Goal: Transaction & Acquisition: Purchase product/service

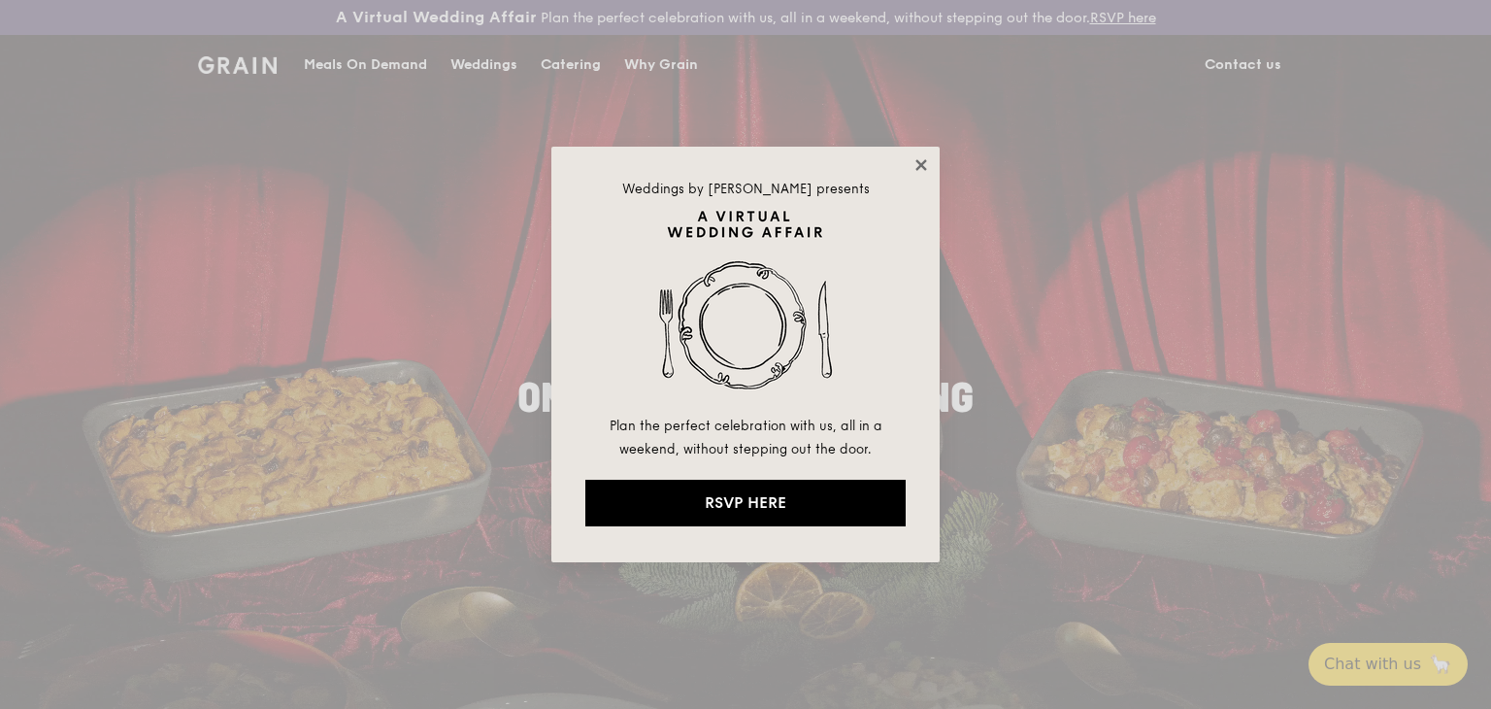
click at [914, 163] on icon at bounding box center [920, 164] width 17 height 17
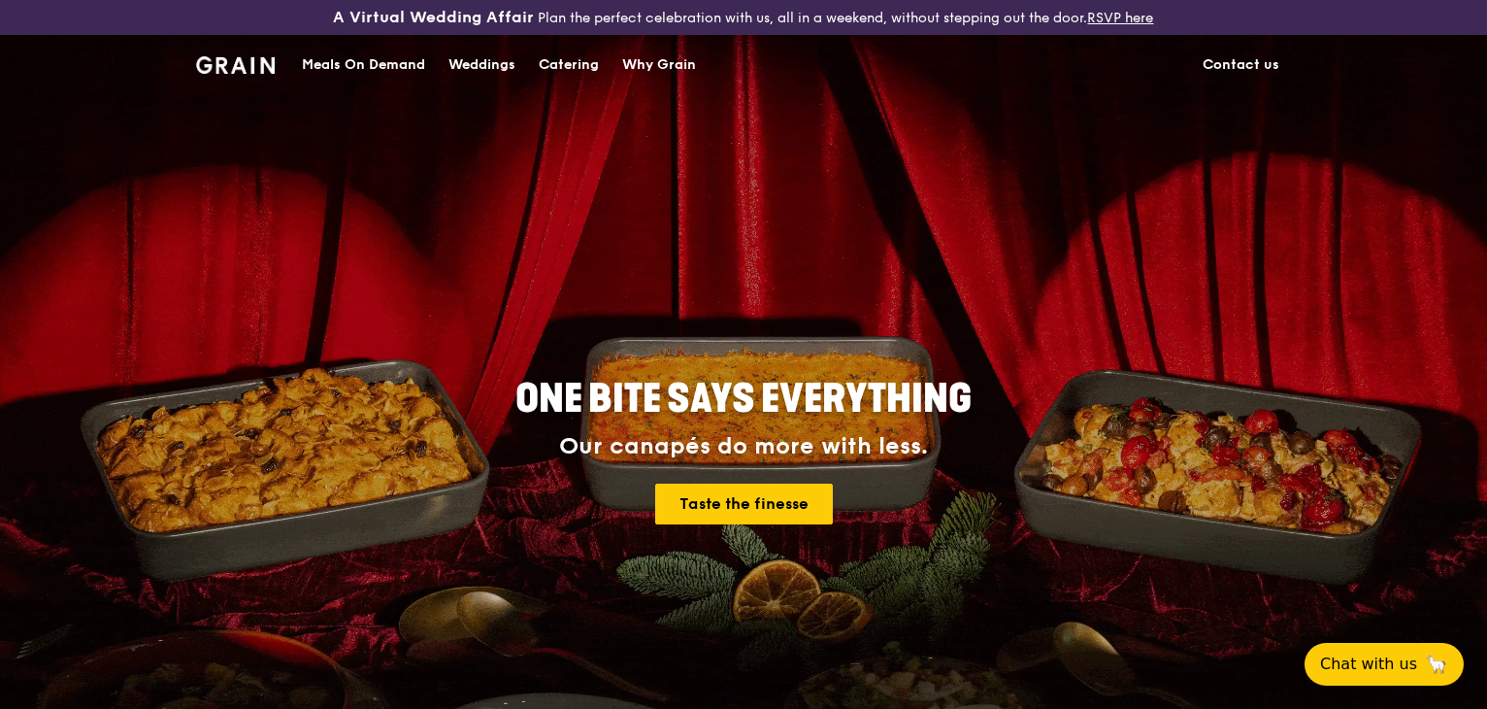
click at [400, 56] on div "Meals On Demand" at bounding box center [363, 65] width 123 height 58
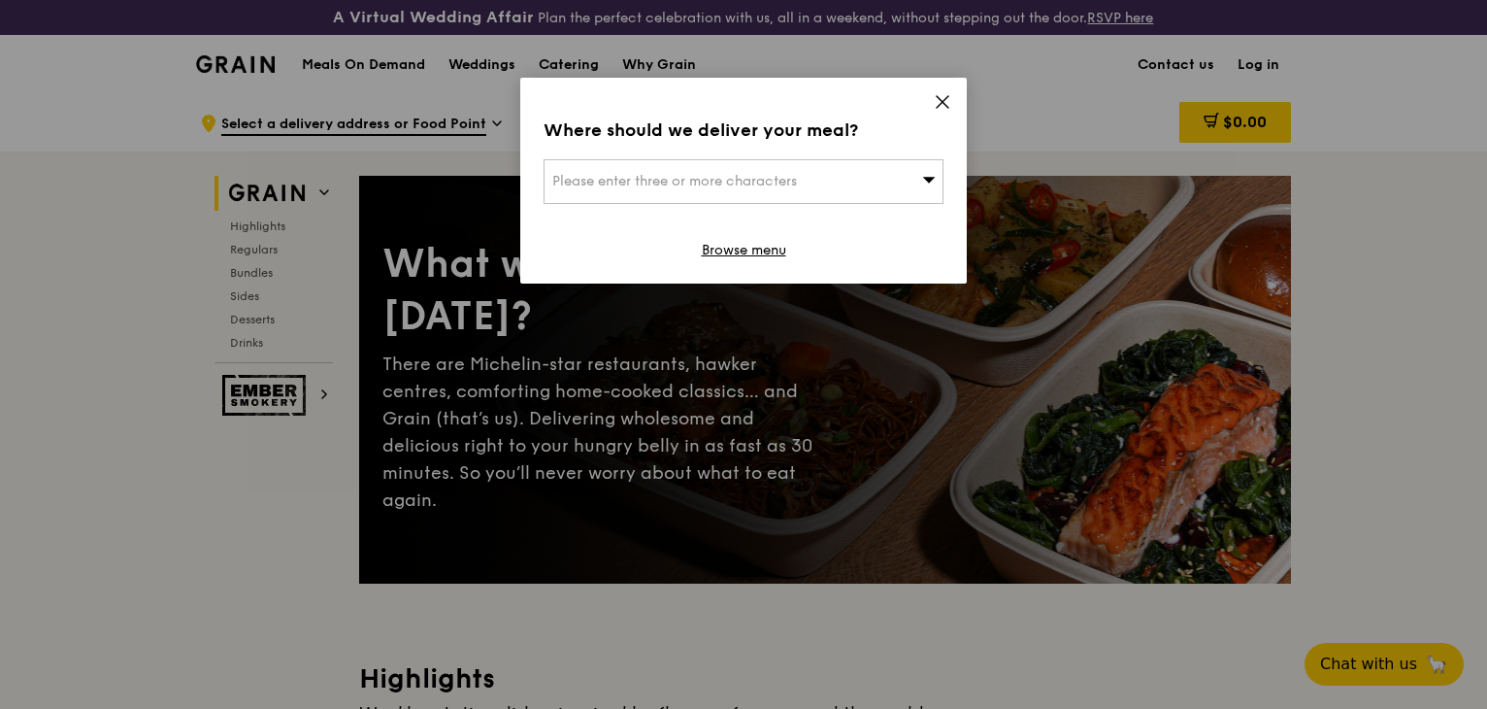
click at [932, 183] on icon at bounding box center [929, 179] width 14 height 15
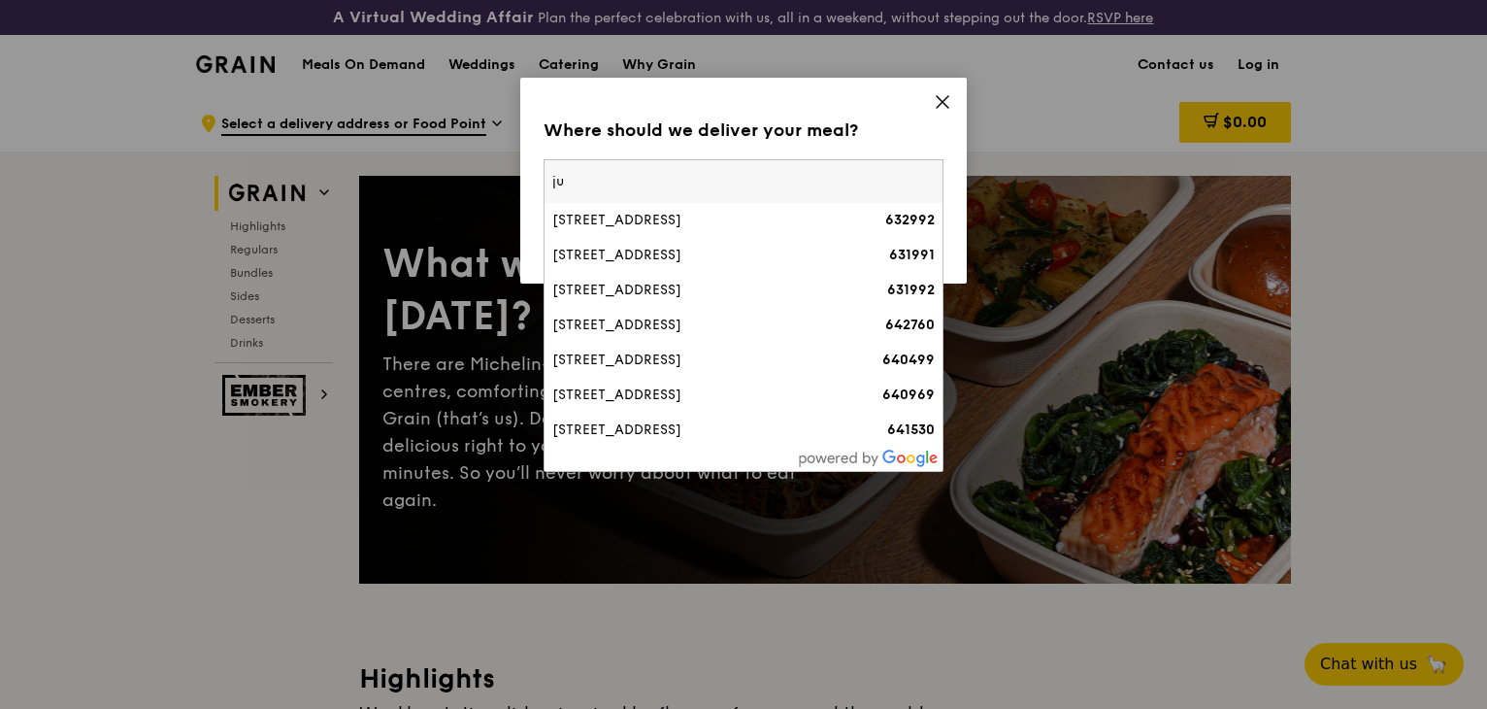
type input "j"
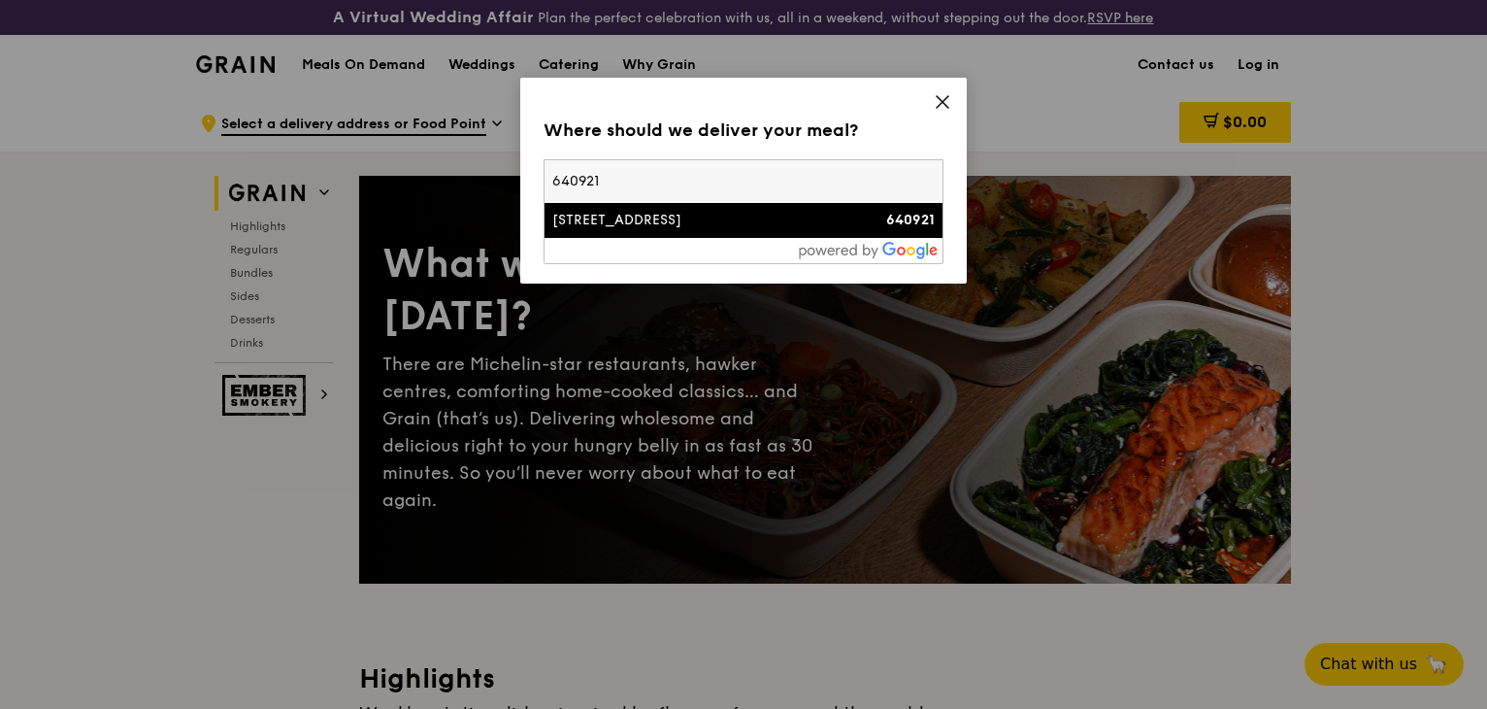
type input "640921"
click at [744, 214] on div "[STREET_ADDRESS]" at bounding box center [695, 220] width 287 height 19
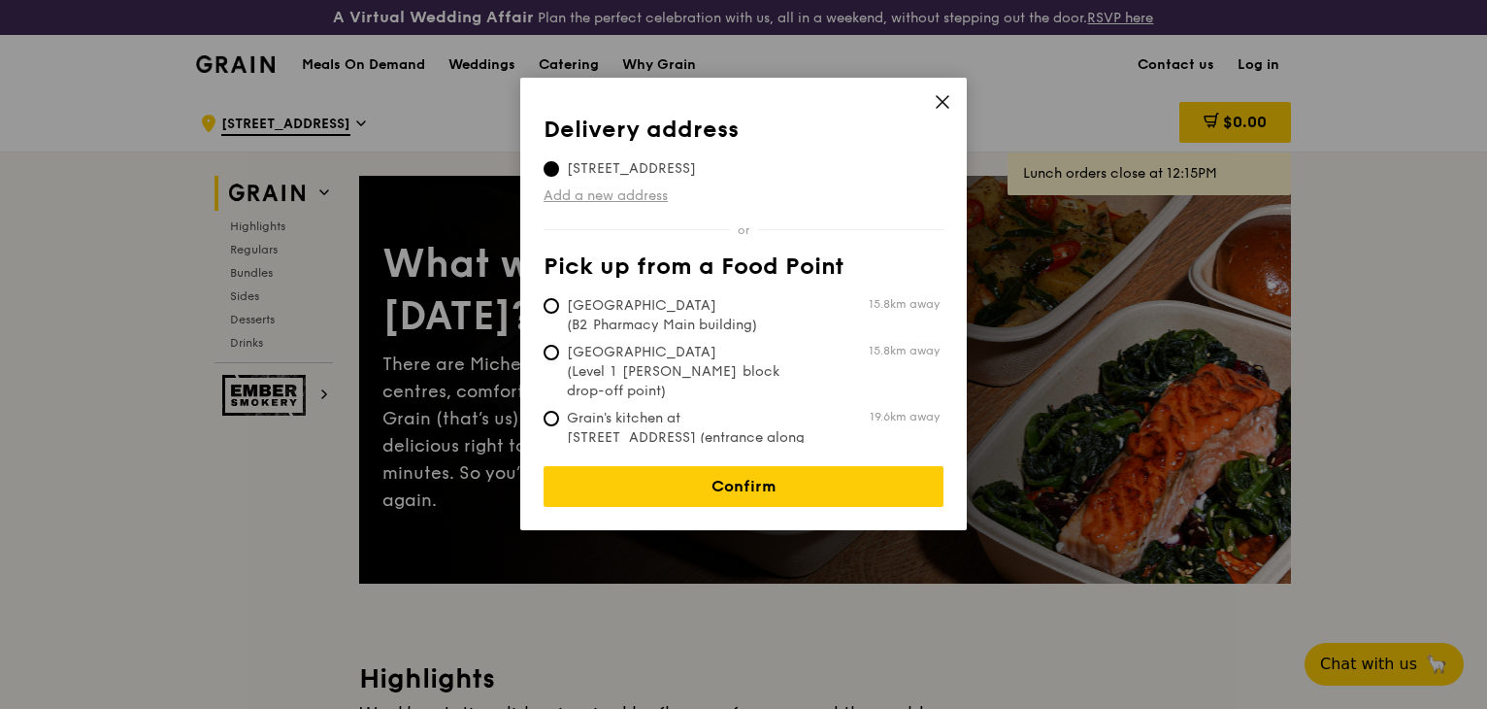
click at [656, 199] on link "Add a new address" at bounding box center [744, 195] width 400 height 19
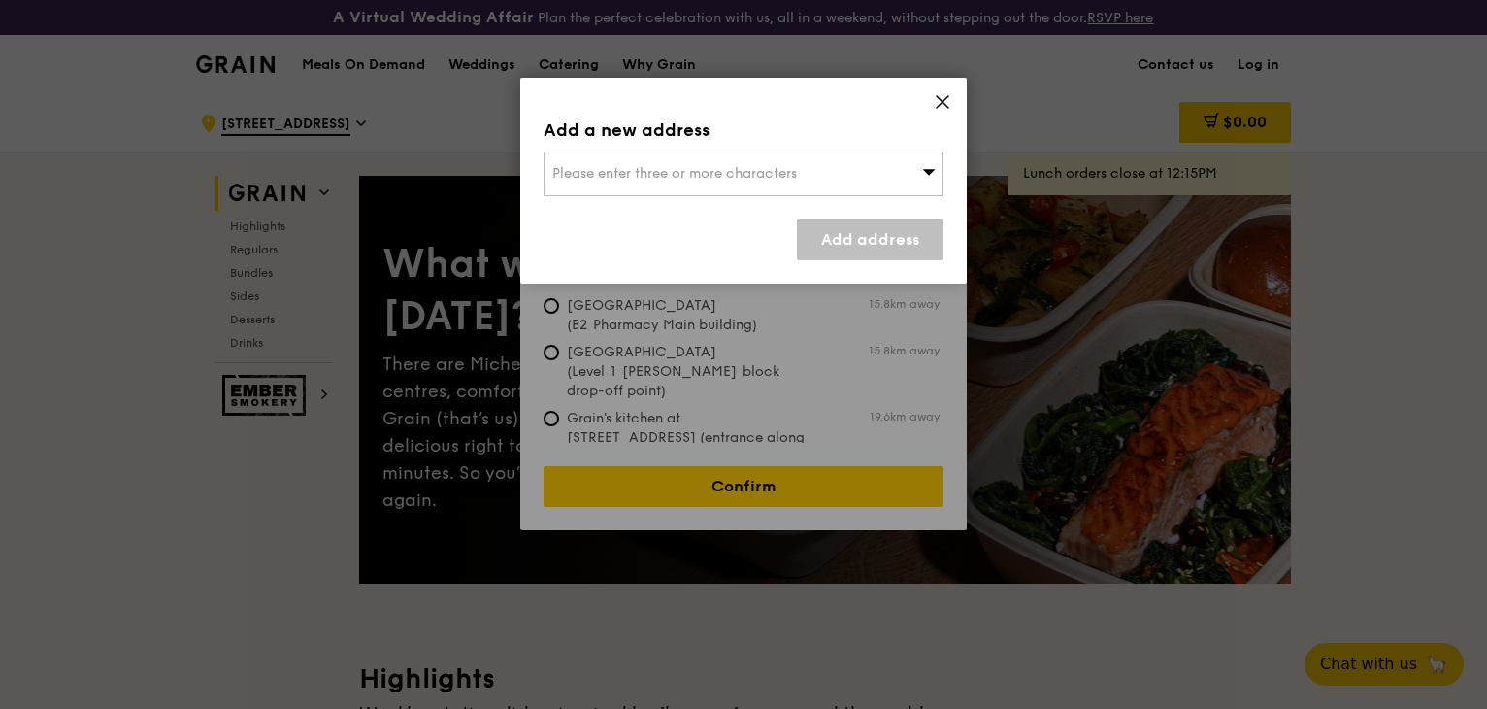
click at [931, 175] on icon at bounding box center [929, 171] width 14 height 15
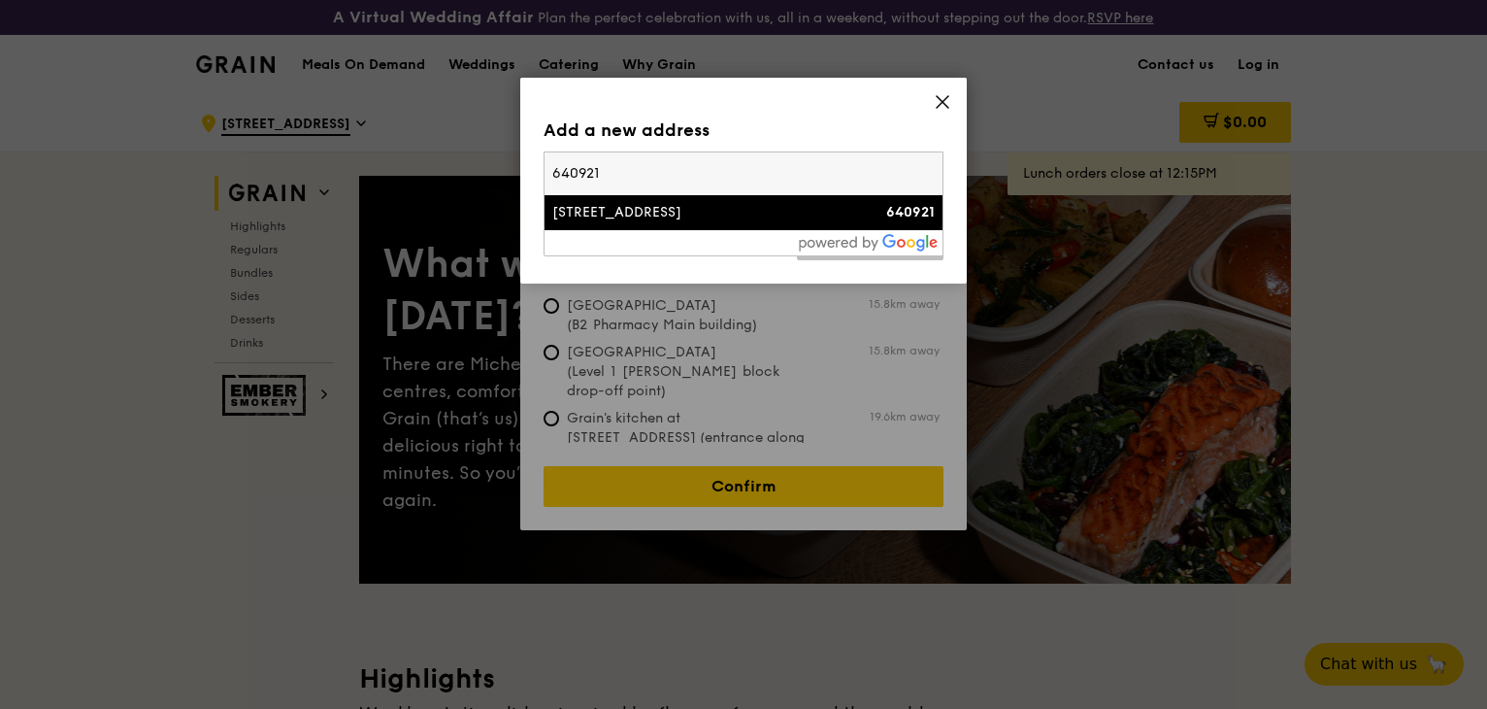
type input "640921"
click at [710, 216] on div "[STREET_ADDRESS]" at bounding box center [695, 212] width 287 height 19
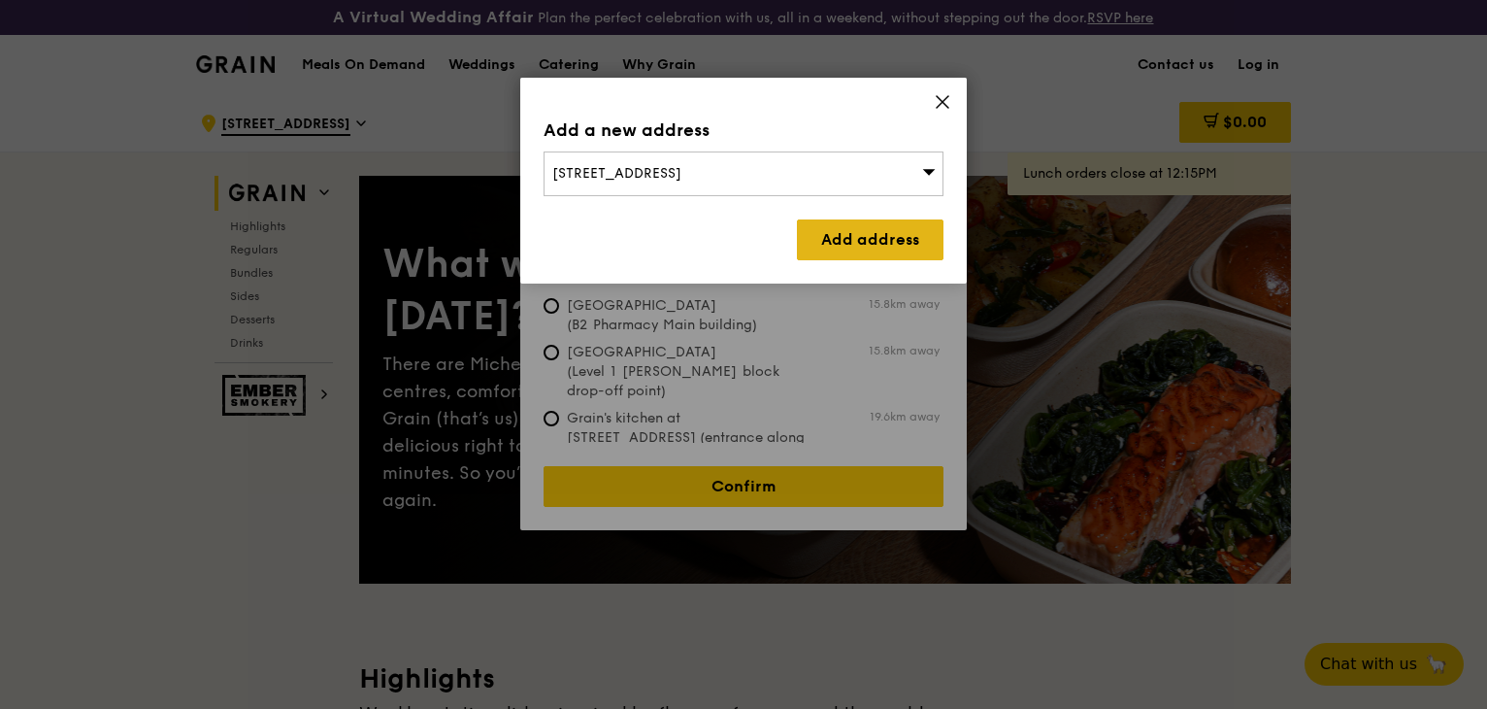
click at [867, 239] on link "Add address" at bounding box center [870, 239] width 147 height 41
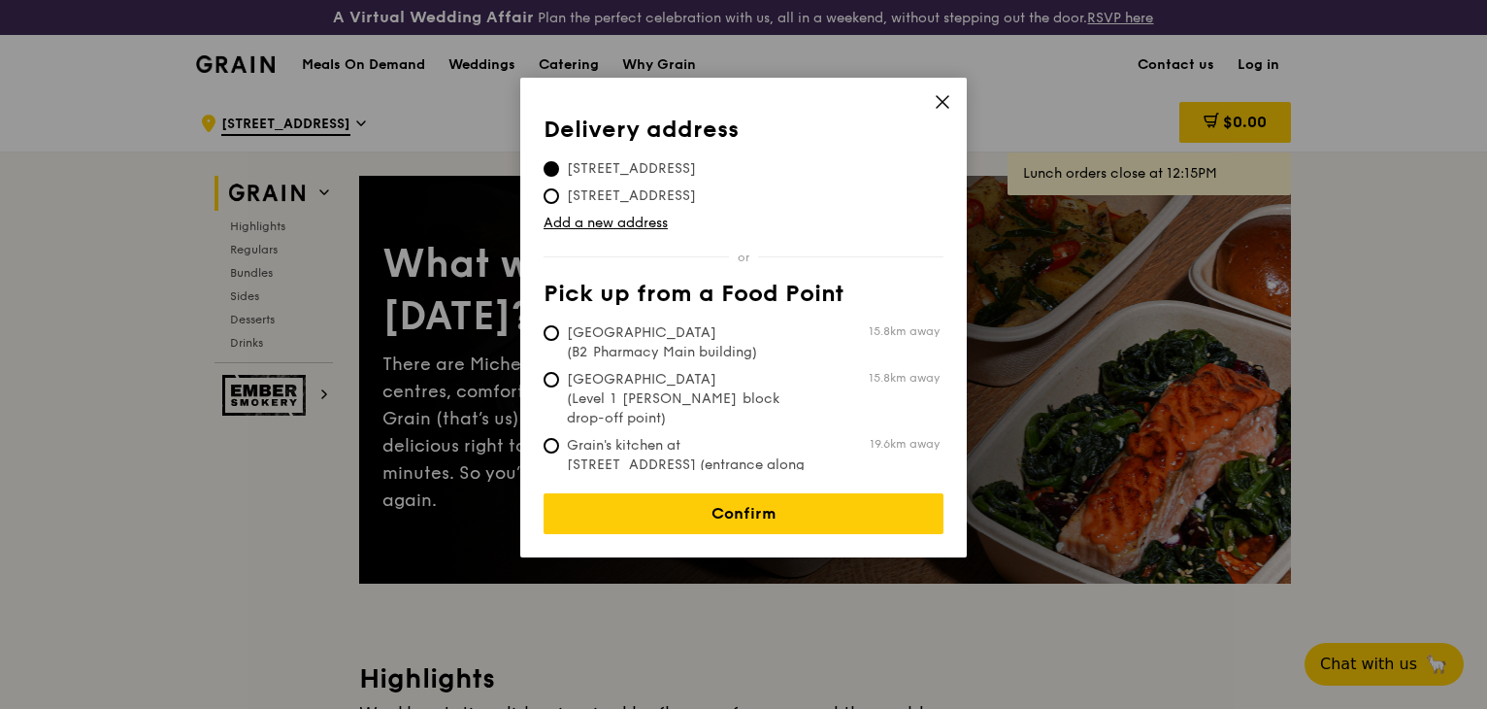
click at [657, 168] on span "[STREET_ADDRESS]" at bounding box center [632, 168] width 176 height 19
click at [559, 168] on input "[STREET_ADDRESS]" at bounding box center [552, 169] width 16 height 16
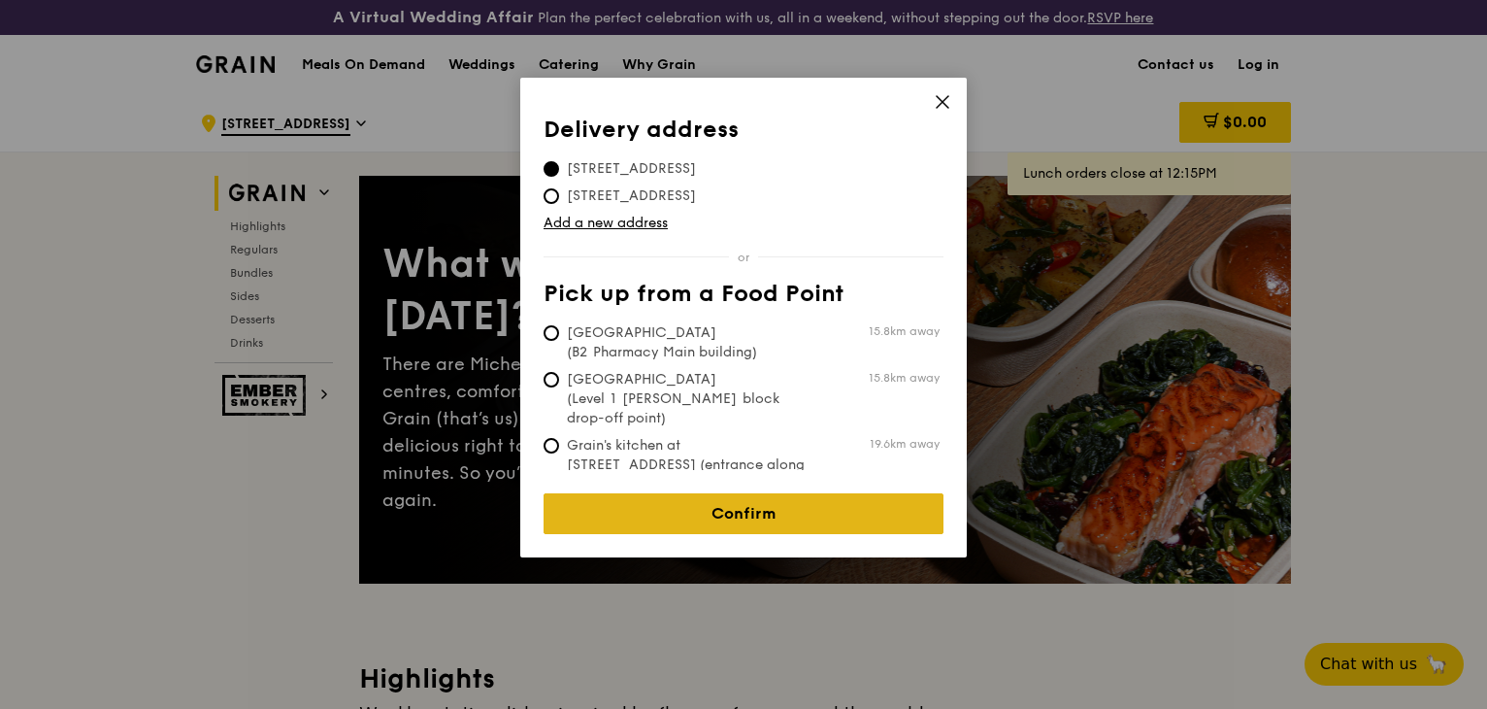
click at [810, 500] on link "Confirm" at bounding box center [744, 513] width 400 height 41
